Goal: Transaction & Acquisition: Purchase product/service

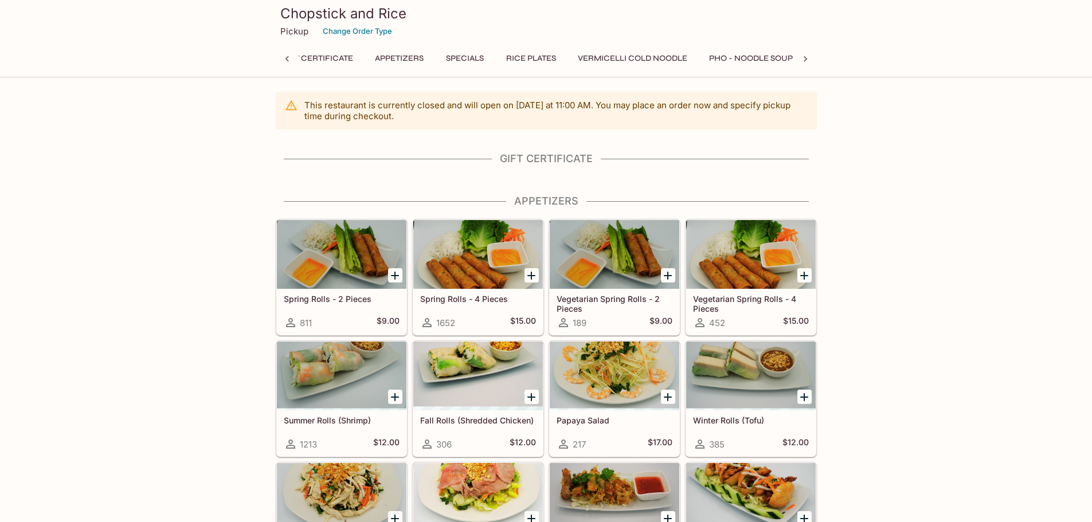
scroll to position [0, 5]
click at [337, 66] on button "Gift Certificate" at bounding box center [341, 58] width 85 height 16
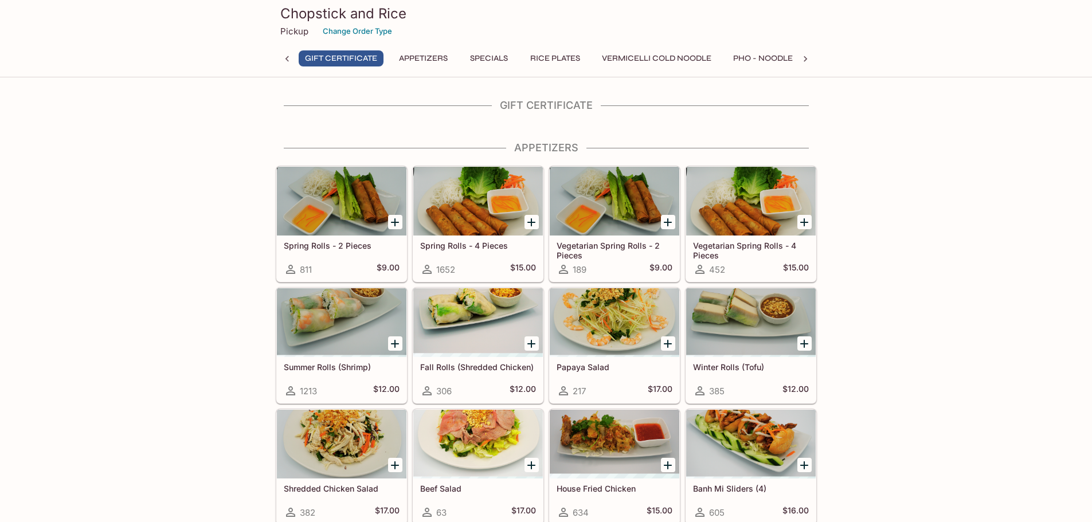
scroll to position [55, 0]
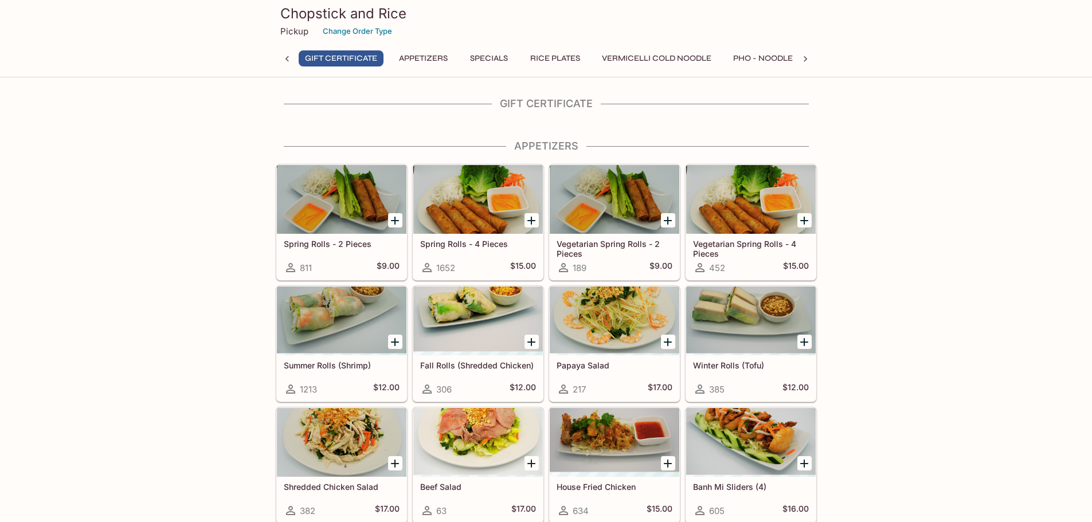
click at [339, 60] on button "Gift Certificate" at bounding box center [341, 58] width 85 height 16
click at [535, 108] on h4 "Gift Certificate" at bounding box center [546, 103] width 541 height 13
drag, startPoint x: 550, startPoint y: 118, endPoint x: 556, endPoint y: 134, distance: 17.2
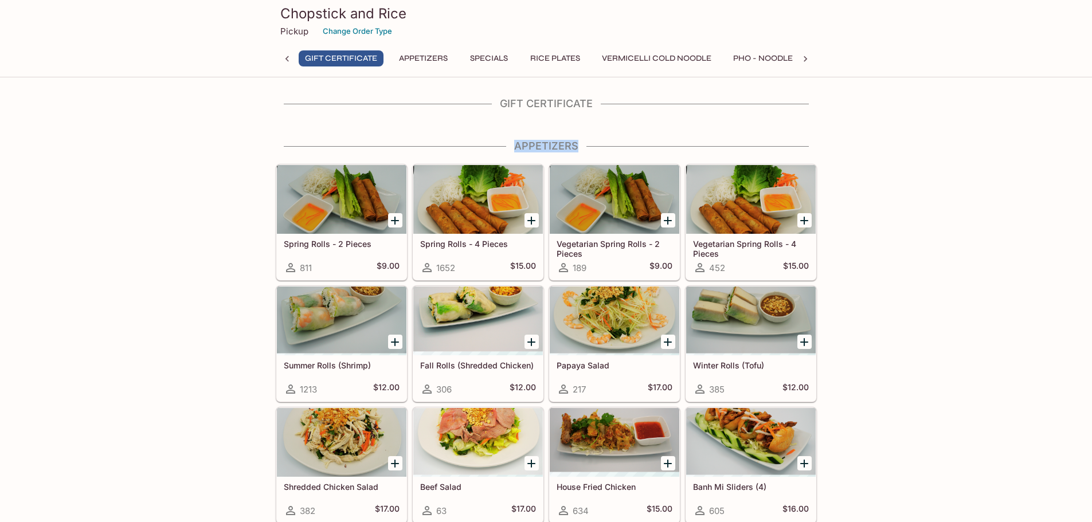
click at [571, 115] on div "Gift Certificate" at bounding box center [546, 106] width 541 height 19
click at [567, 115] on div "Gift Certificate" at bounding box center [546, 106] width 541 height 19
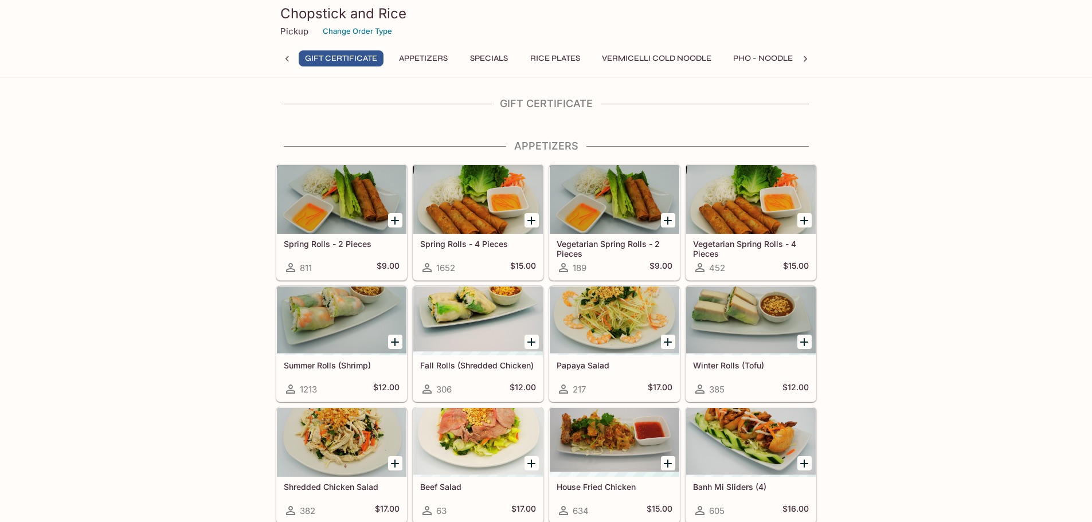
click at [564, 115] on div "Gift Certificate" at bounding box center [546, 106] width 541 height 19
